Goal: Task Accomplishment & Management: Manage account settings

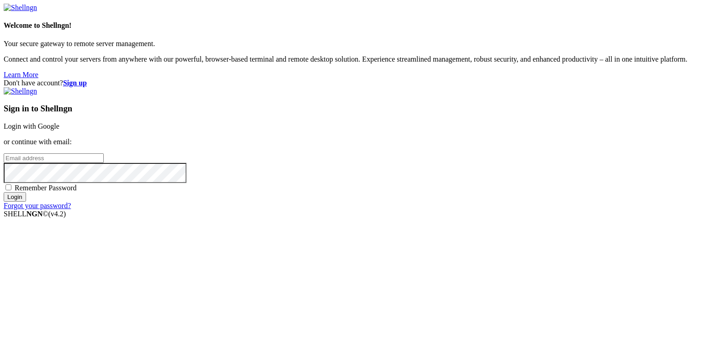
click at [104, 163] on input "email" at bounding box center [54, 159] width 100 height 10
click at [4, 162] on protonpass-control-9552 at bounding box center [4, 158] width 0 height 8
type input "[EMAIL_ADDRESS][DOMAIN_NAME]"
click at [26, 202] on input "Login" at bounding box center [15, 197] width 22 height 10
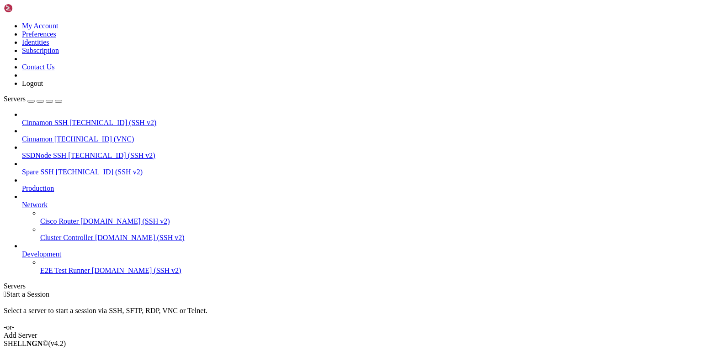
click at [53, 135] on span "Cinnamon" at bounding box center [37, 139] width 31 height 8
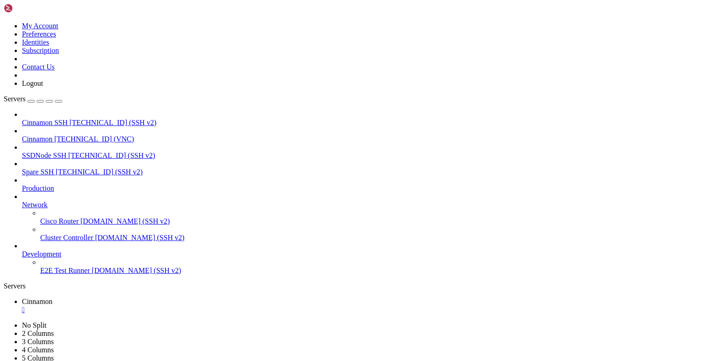
click at [167, 306] on div "" at bounding box center [360, 310] width 676 height 8
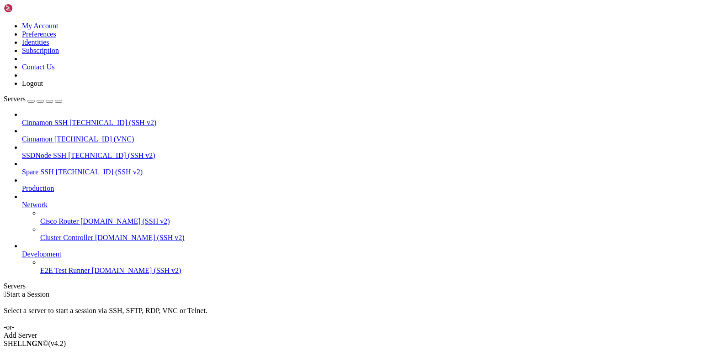
click at [4, 22] on icon at bounding box center [4, 22] width 0 height 0
click at [43, 87] on link "Logout" at bounding box center [32, 83] width 21 height 8
